Goal: Task Accomplishment & Management: Complete application form

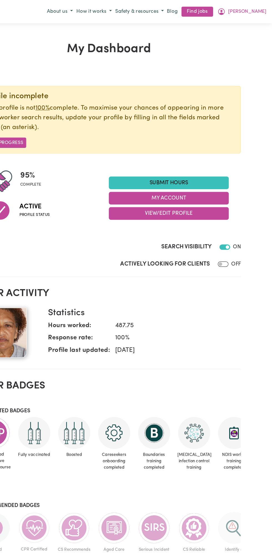
click at [188, 152] on link "Submit Hours" at bounding box center [186, 152] width 100 height 11
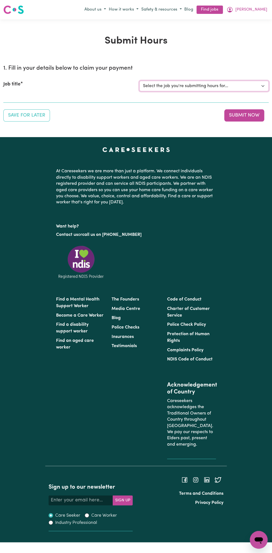
click at [264, 82] on select "Select the job you're submitting hours for... [Vartouhie ([PERSON_NAME]) [PERSO…" at bounding box center [203, 86] width 129 height 11
select select "13810"
click at [139, 81] on select "Select the job you're submitting hours for... [Vartouhie ([PERSON_NAME]) [PERSO…" at bounding box center [203, 86] width 129 height 11
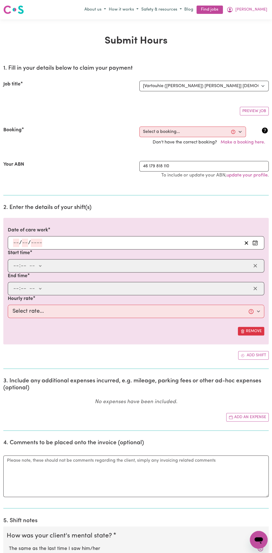
click at [24, 208] on h2 "2. Enter the details of your shift(s)" at bounding box center [135, 207] width 265 height 7
click at [34, 243] on input "number" at bounding box center [36, 243] width 11 height 8
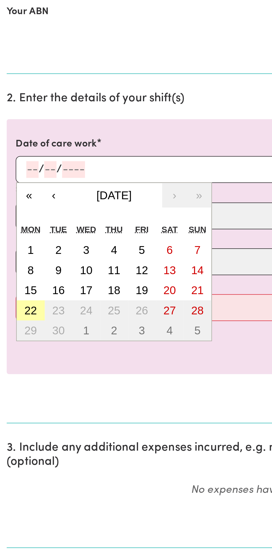
click at [19, 312] on button "22" at bounding box center [15, 313] width 14 height 10
type input "[DATE]"
type input "22"
type input "9"
type input "2025"
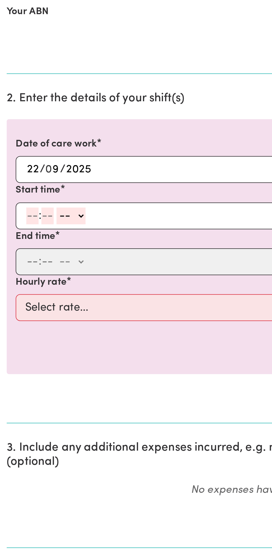
click at [14, 266] on input "number" at bounding box center [16, 266] width 6 height 8
type input "8"
type input "0"
click at [41, 264] on select "-- am pm" at bounding box center [34, 266] width 14 height 8
select select "am"
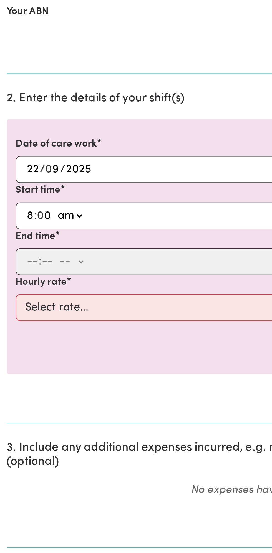
click at [27, 262] on select "-- am pm" at bounding box center [34, 266] width 14 height 8
type input "08:00"
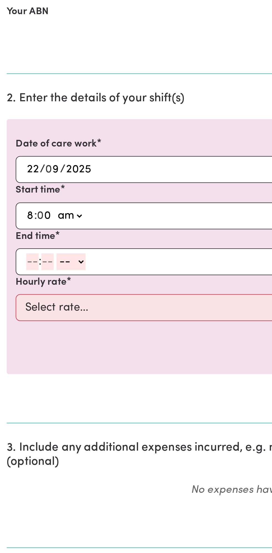
click at [14, 286] on input "number" at bounding box center [16, 289] width 6 height 8
type input "9"
type input "0"
click at [41, 285] on select "-- am pm" at bounding box center [34, 289] width 14 height 8
select select "am"
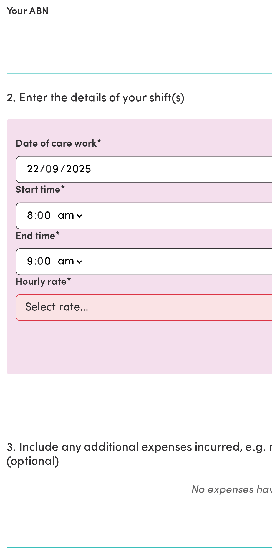
click at [27, 285] on select "-- am pm" at bounding box center [34, 289] width 14 height 8
type input "09:00"
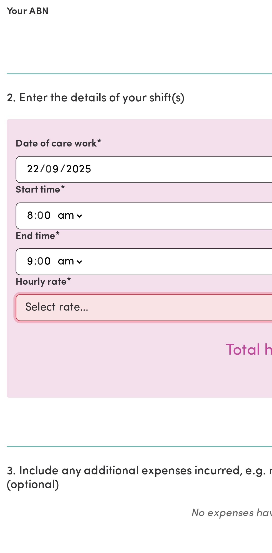
click at [71, 309] on select "Select rate... $49.00 (Weekday) $60.00 ([DATE])" at bounding box center [136, 311] width 257 height 13
select select "49-Weekday"
click at [8, 305] on select "Select rate... $49.00 (Weekday) $60.00 ([DATE])" at bounding box center [136, 311] width 257 height 13
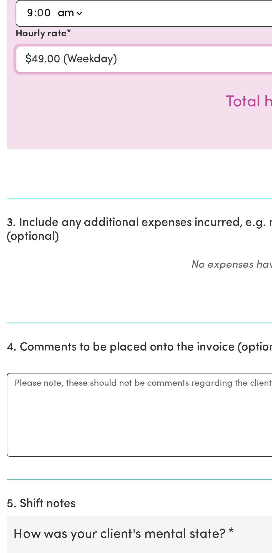
scroll to position [4, 0]
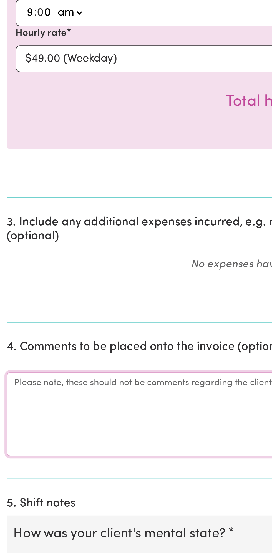
click at [36, 481] on textarea "Comments" at bounding box center [135, 485] width 265 height 42
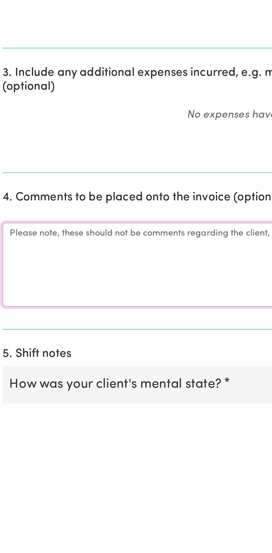
scroll to position [14, 0]
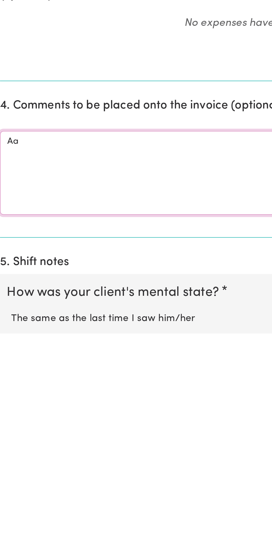
type textarea "A"
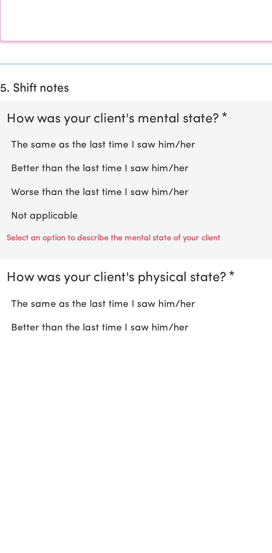
type textarea "All good"
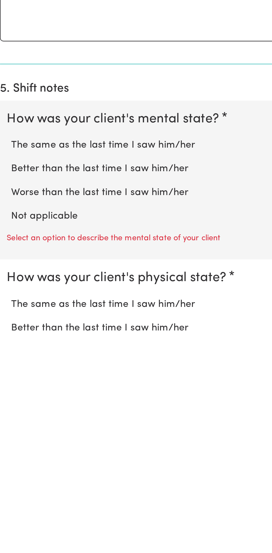
click at [39, 492] on label "Not applicable" at bounding box center [136, 495] width 254 height 7
click at [9, 492] on input "Not applicable" at bounding box center [9, 492] width 0 height 0
radio input "true"
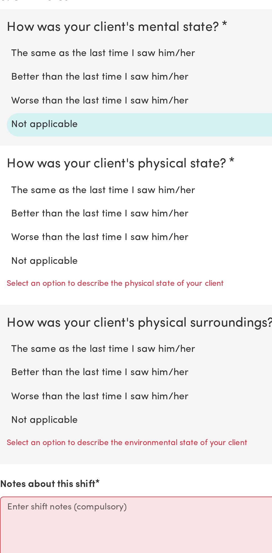
scroll to position [256, 0]
click at [35, 405] on label "Not applicable" at bounding box center [136, 408] width 254 height 7
click at [9, 404] on input "Not applicable" at bounding box center [9, 404] width 0 height 0
radio input "true"
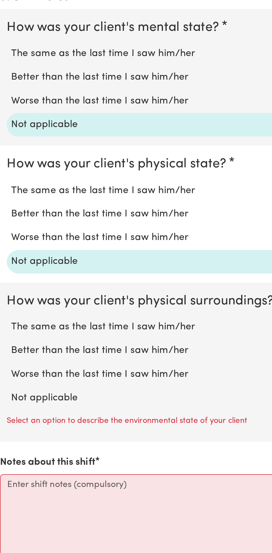
click at [36, 473] on label "Not applicable" at bounding box center [136, 475] width 254 height 7
click at [9, 472] on input "Not applicable" at bounding box center [9, 472] width 0 height 0
radio input "true"
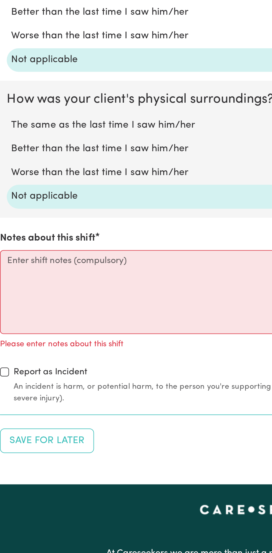
scroll to position [356, 0]
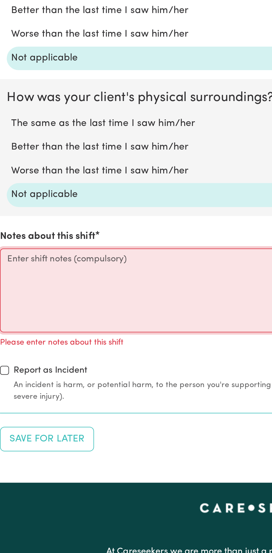
click at [30, 421] on textarea "Notes about this shift" at bounding box center [135, 423] width 265 height 42
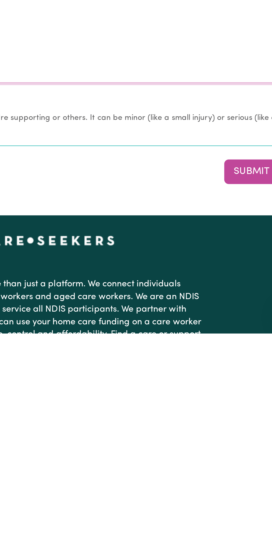
scroll to position [371, 0]
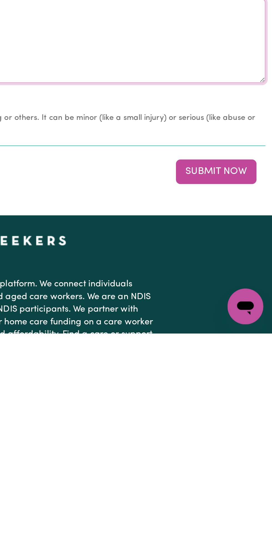
type textarea "Nothing changes all good"
click at [249, 468] on button "Submit Now" at bounding box center [244, 473] width 40 height 12
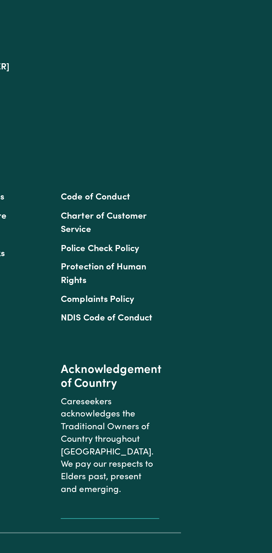
scroll to position [0, 0]
